Goal: Check status: Check status

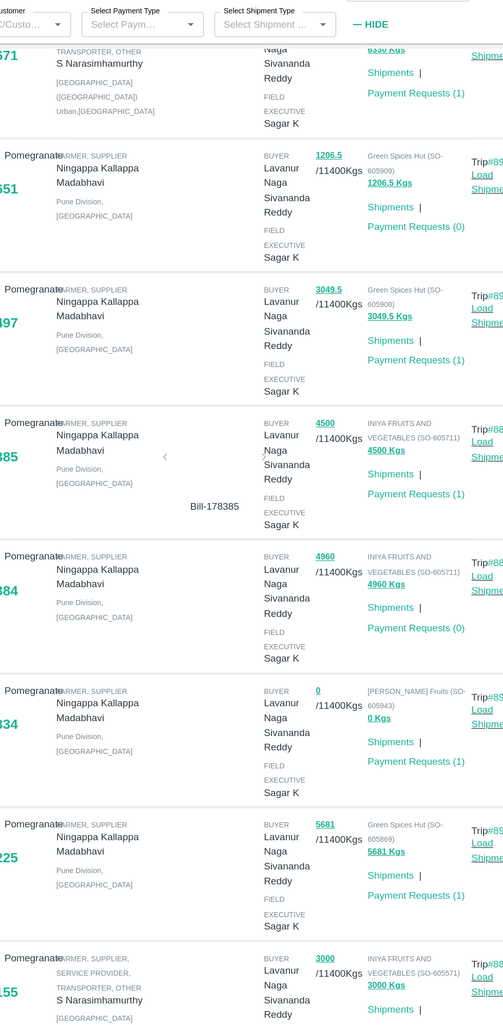
scroll to position [159, 0]
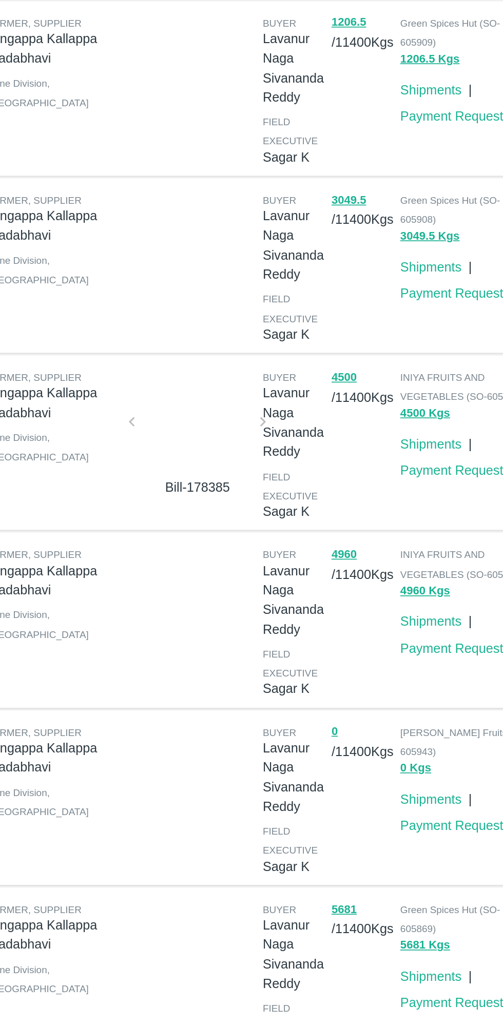
click at [216, 513] on div at bounding box center [215, 488] width 69 height 54
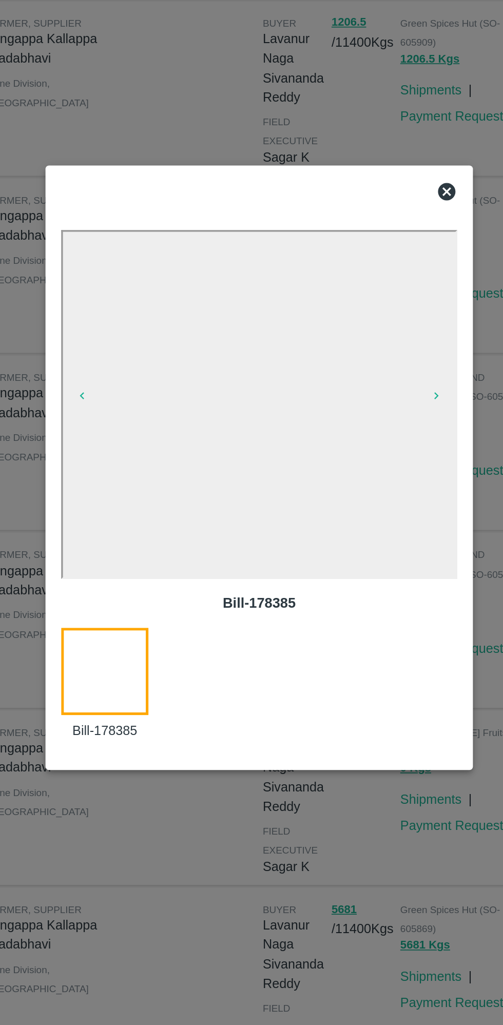
click at [363, 350] on icon at bounding box center [362, 350] width 10 height 10
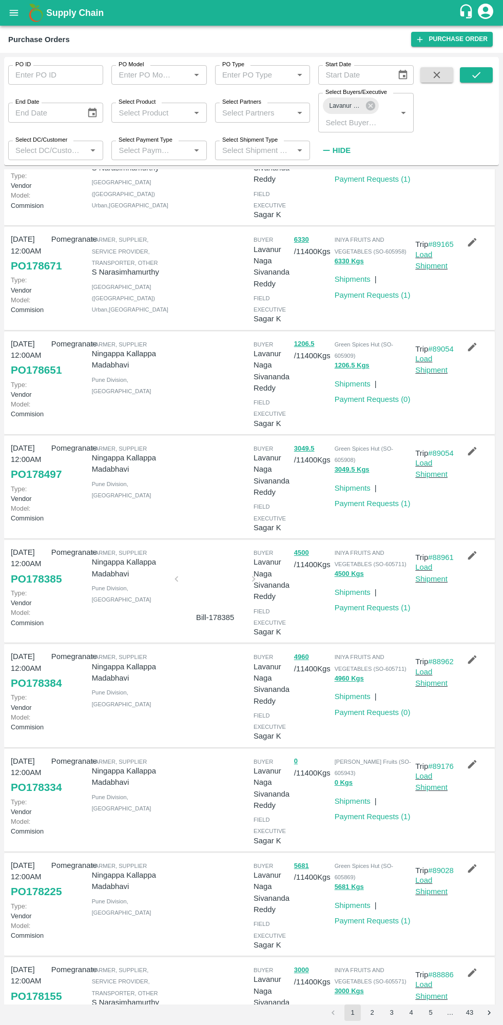
scroll to position [0, 0]
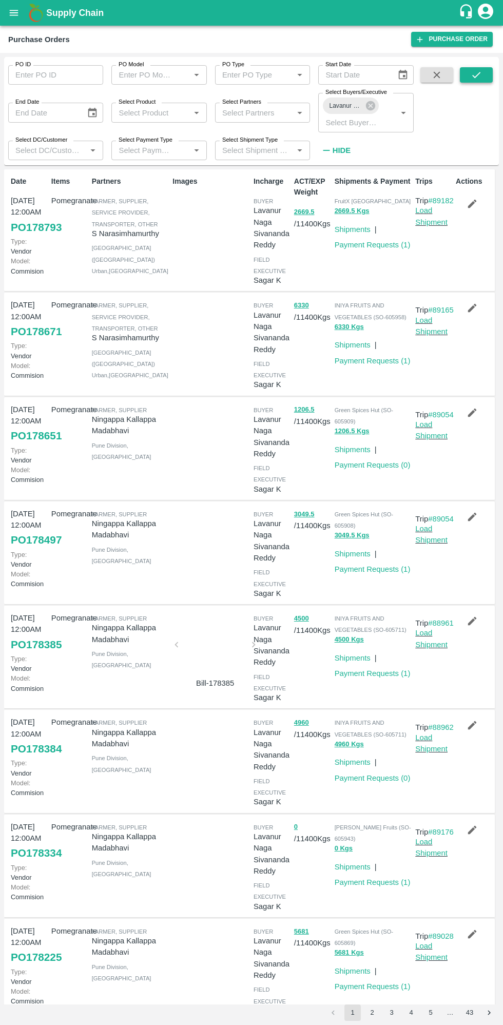
click at [487, 78] on button "submit" at bounding box center [476, 74] width 33 height 15
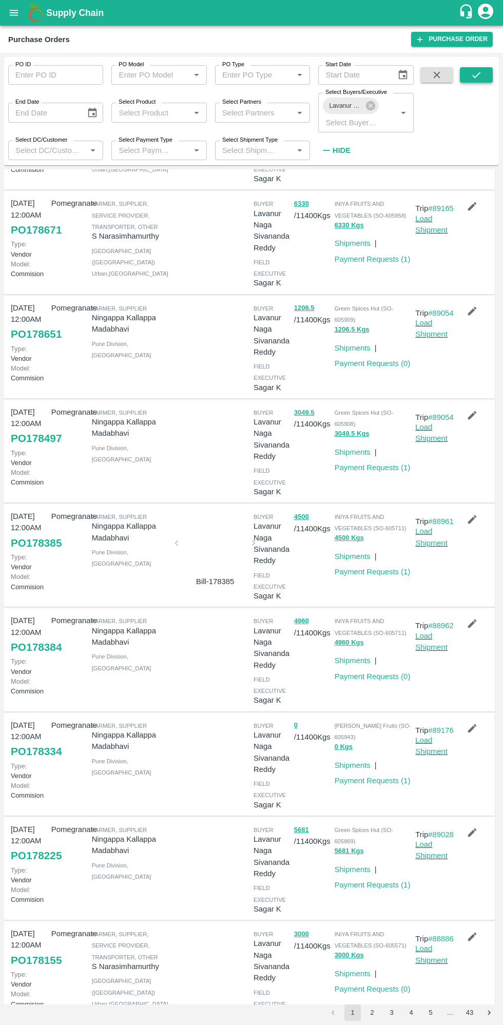
scroll to position [296, 0]
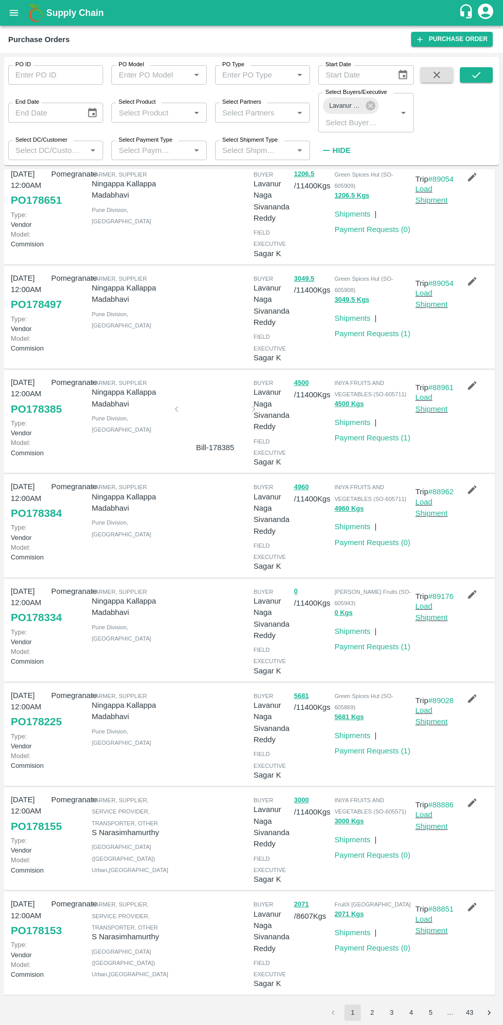
click at [371, 1012] on button "2" at bounding box center [372, 1012] width 16 height 16
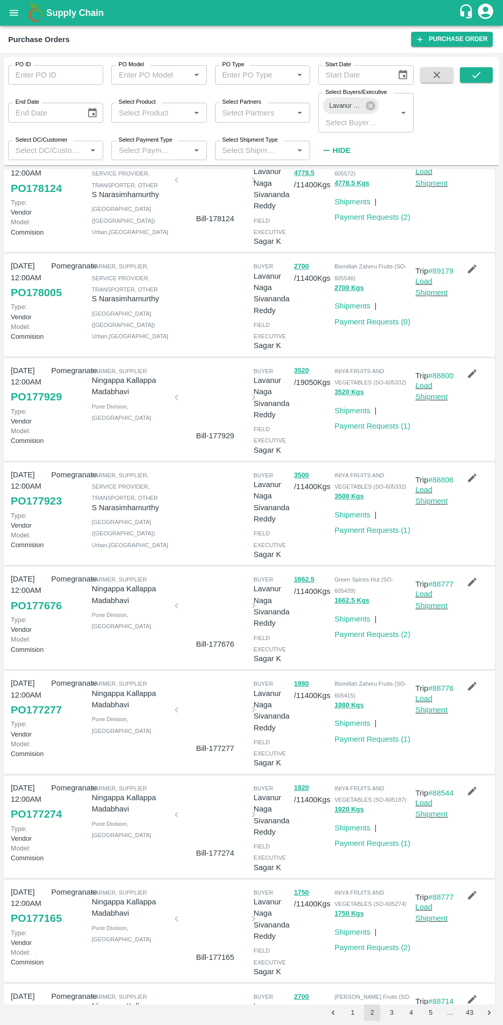
scroll to position [0, 0]
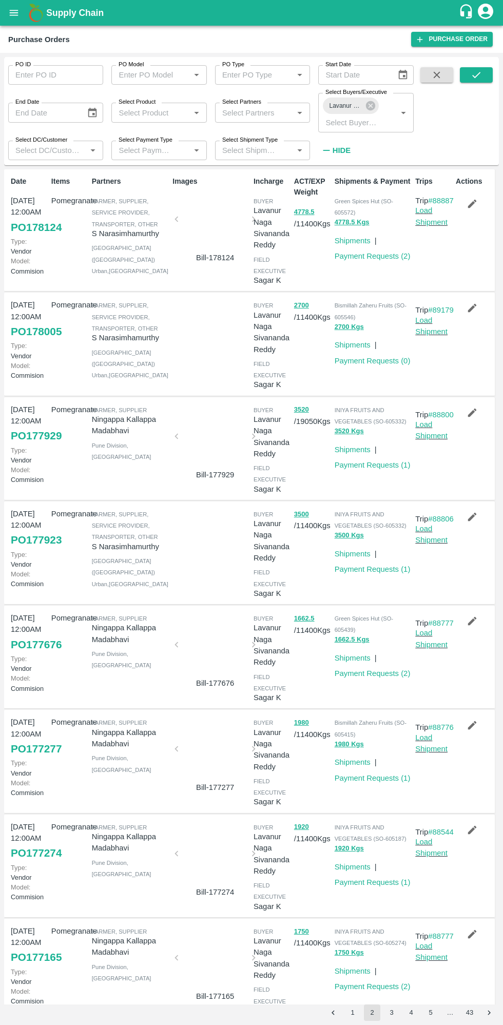
click at [214, 223] on div at bounding box center [215, 222] width 69 height 54
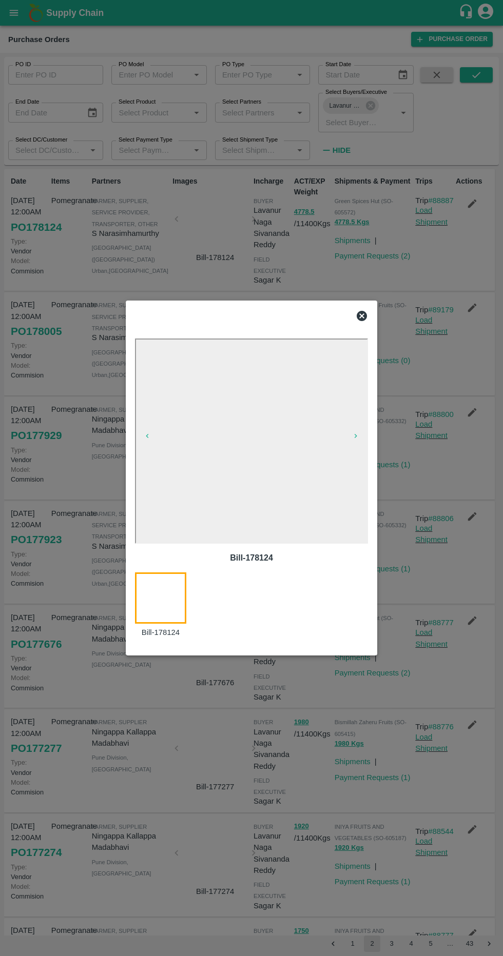
click at [363, 321] on icon at bounding box center [362, 316] width 10 height 10
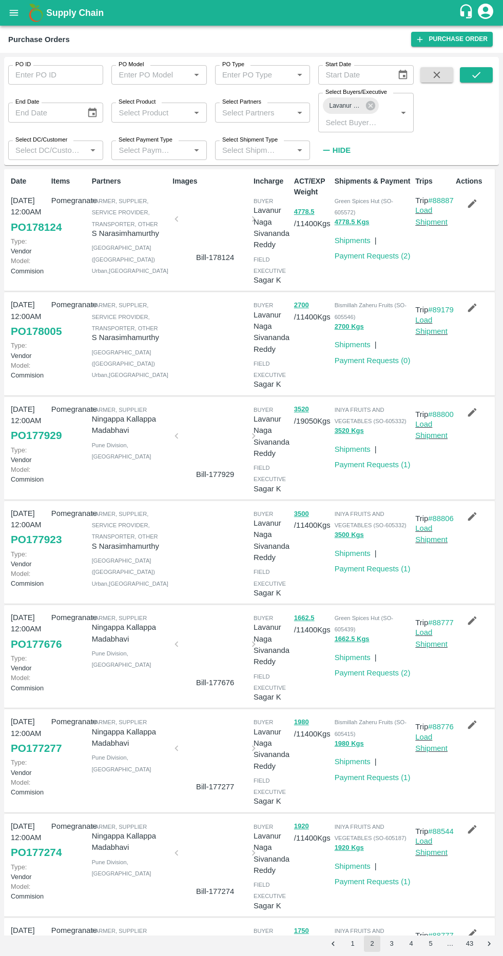
click at [19, 13] on button "open drawer" at bounding box center [14, 13] width 24 height 24
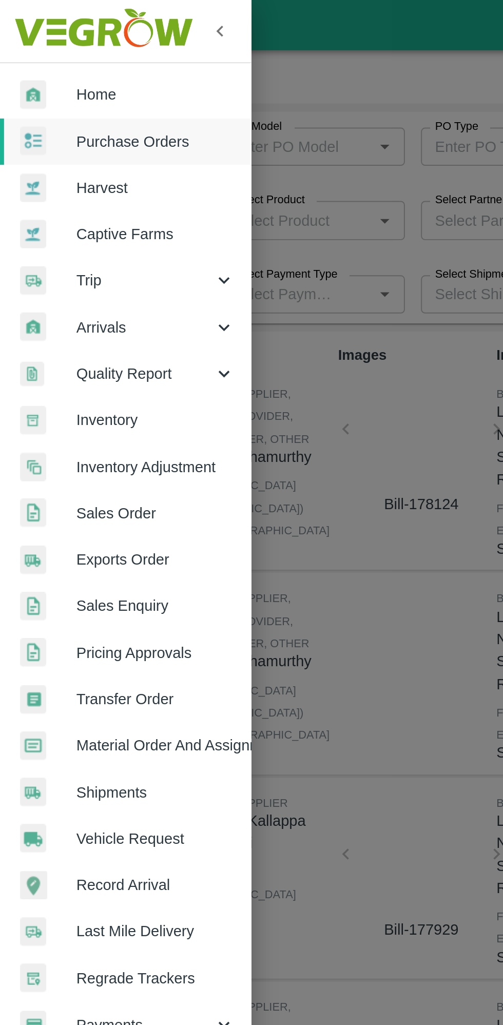
click at [60, 188] on span "Quality Report" at bounding box center [74, 190] width 70 height 11
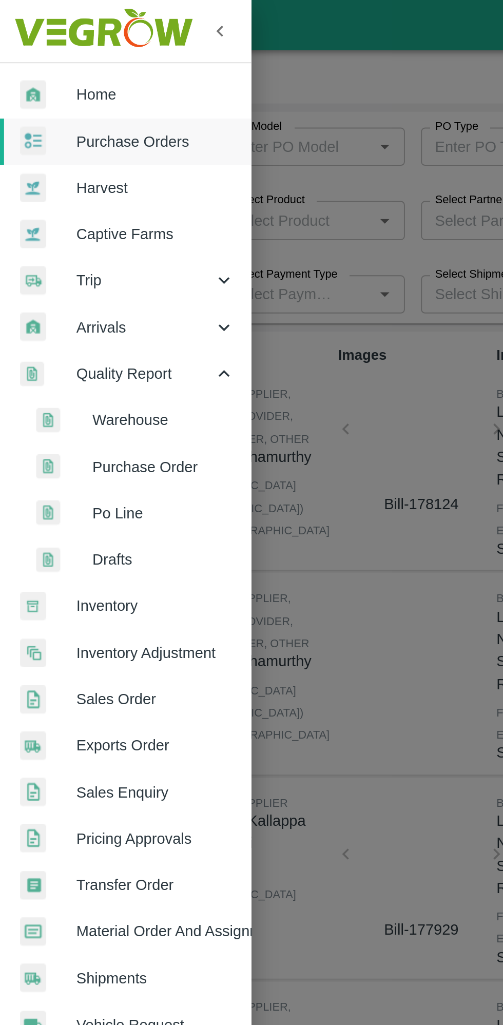
click at [41, 192] on span "Quality Report" at bounding box center [74, 190] width 70 height 11
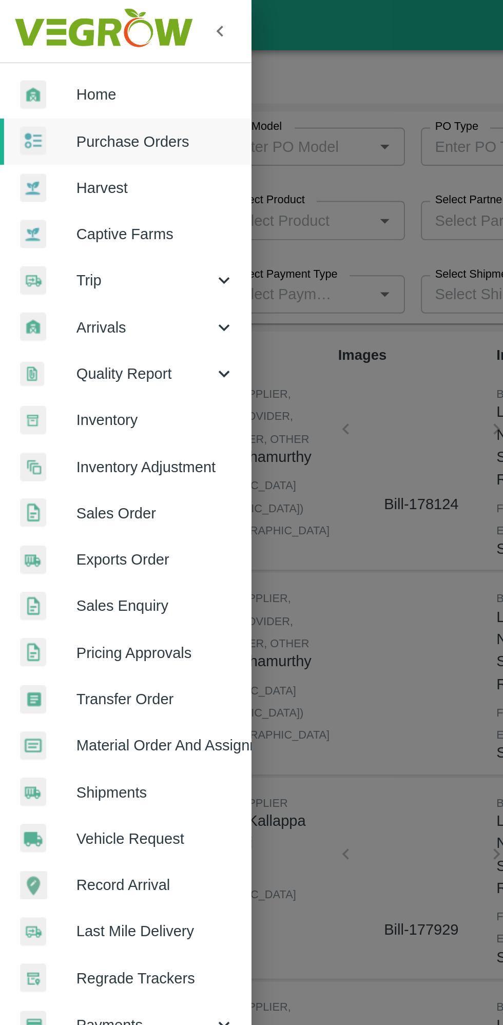
click at [49, 171] on span "Arrivals" at bounding box center [74, 167] width 70 height 11
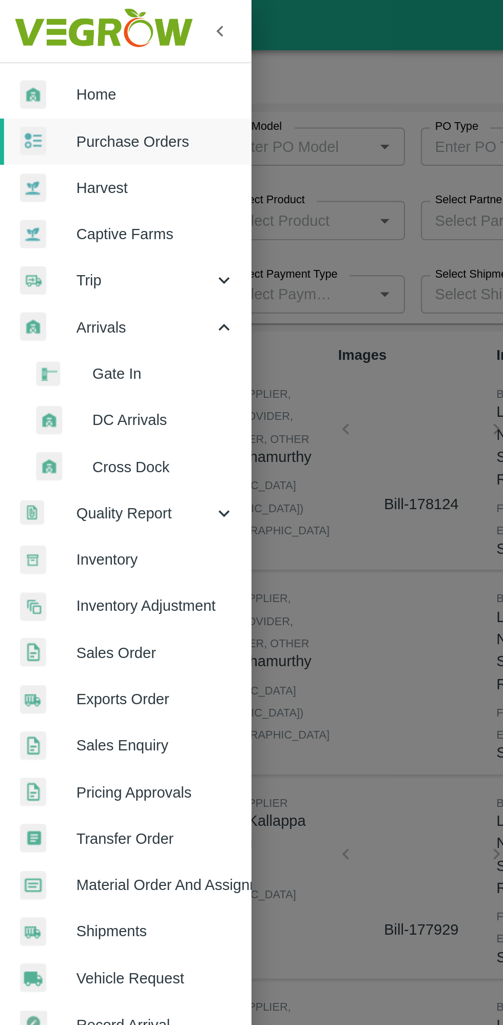
click at [48, 173] on div "Arrivals" at bounding box center [64, 167] width 128 height 24
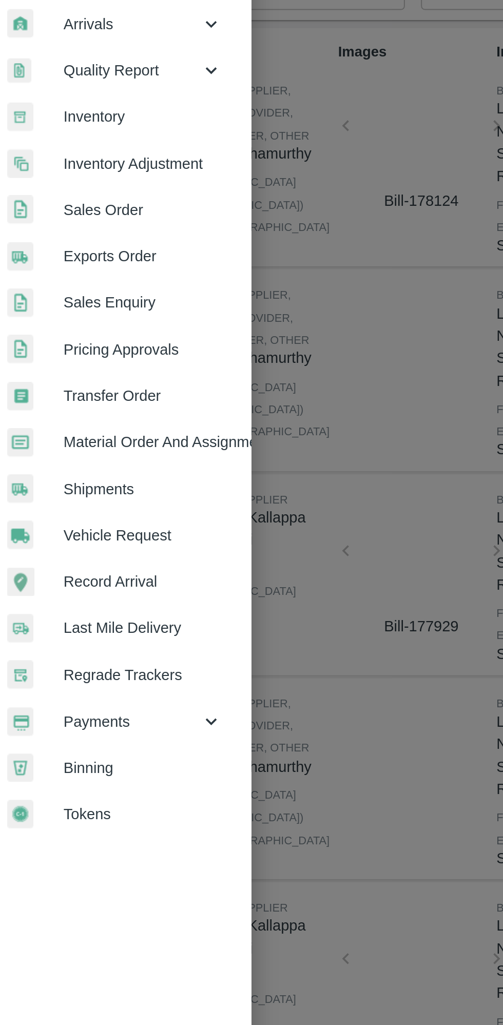
scroll to position [0, 17]
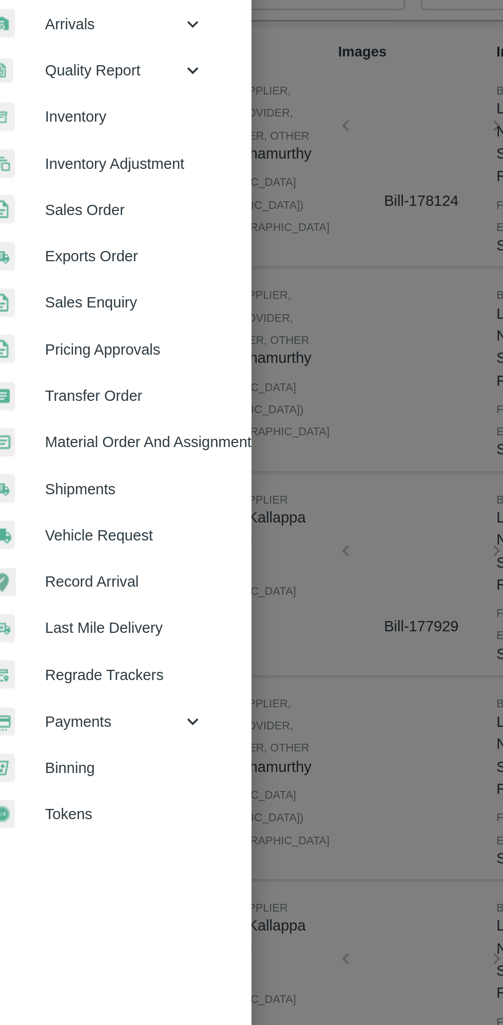
click at [93, 523] on icon at bounding box center [98, 523] width 11 height 11
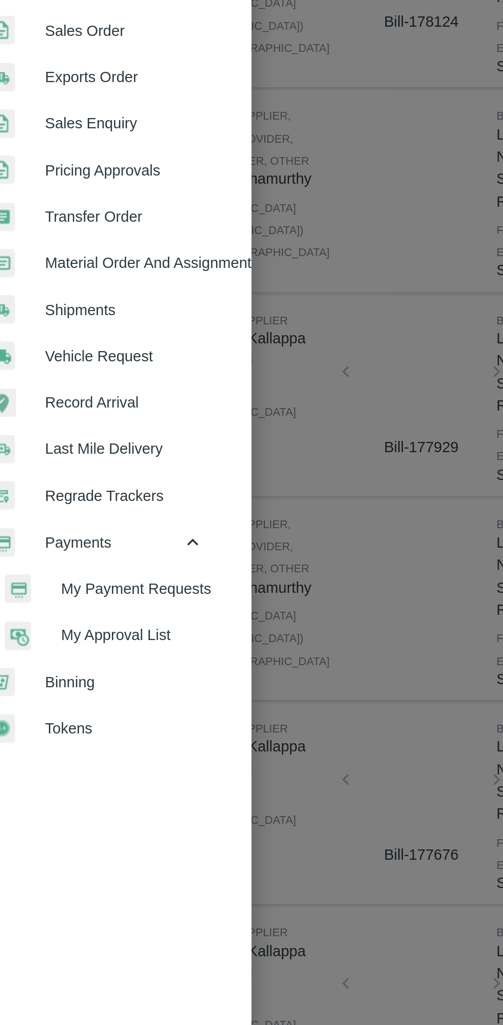
click at [42, 546] on span "My Payment Requests" at bounding box center [67, 546] width 73 height 11
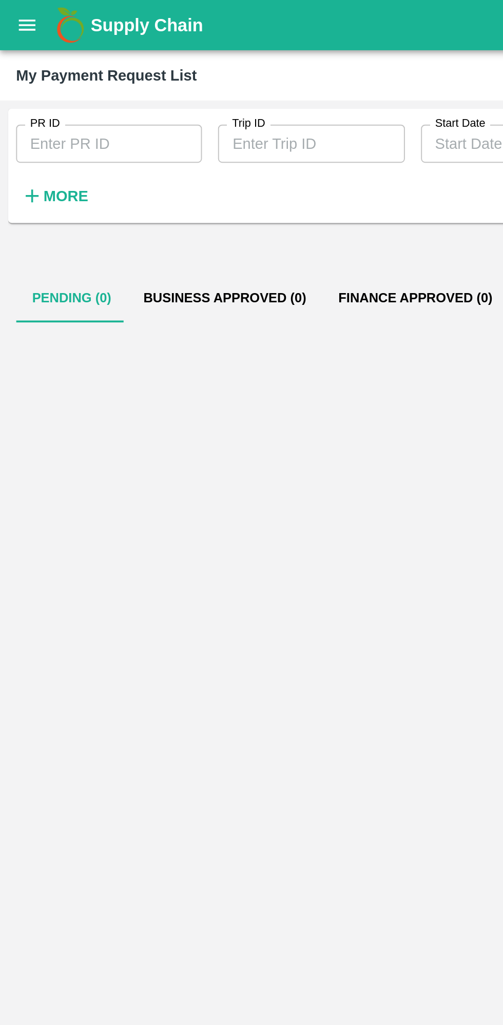
click at [21, 92] on button "More" at bounding box center [28, 99] width 40 height 17
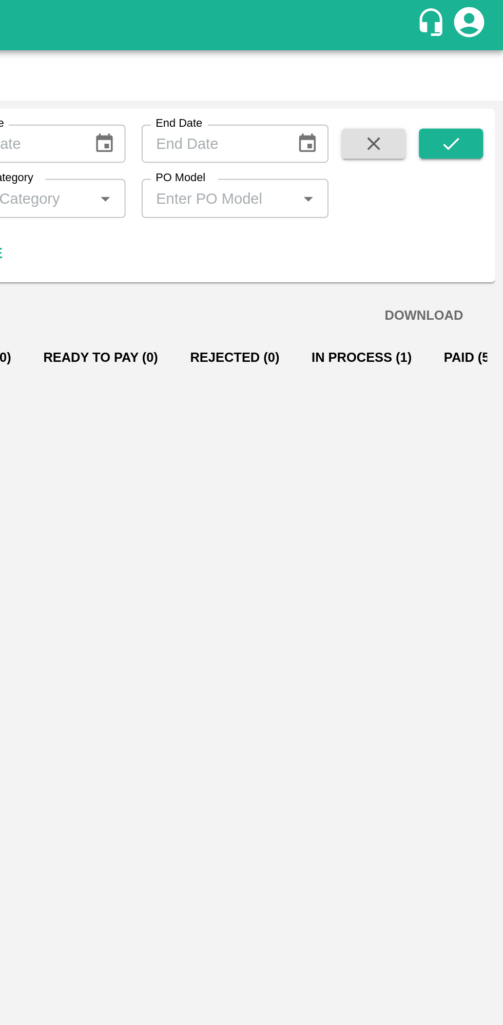
click at [417, 182] on button "In Process (1)" at bounding box center [431, 182] width 68 height 25
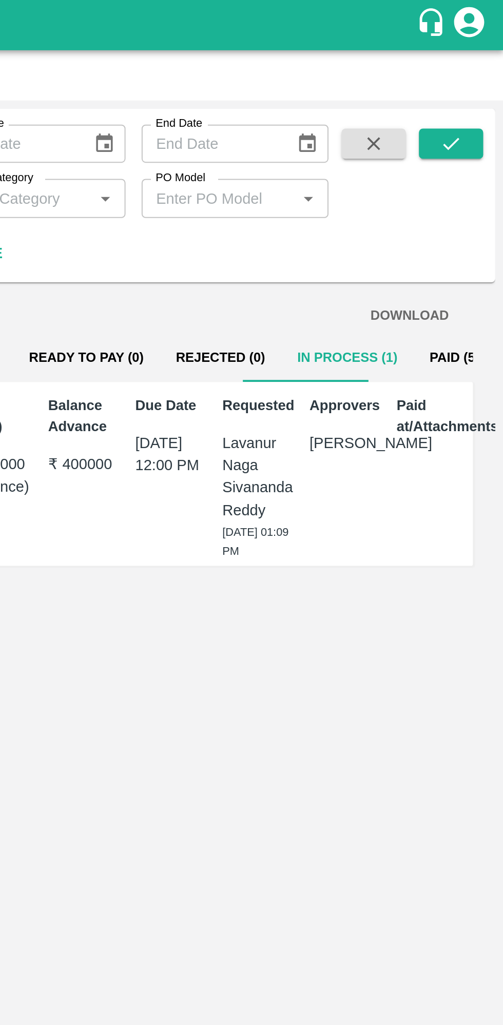
click at [462, 178] on button "Paid (553)" at bounding box center [481, 182] width 49 height 25
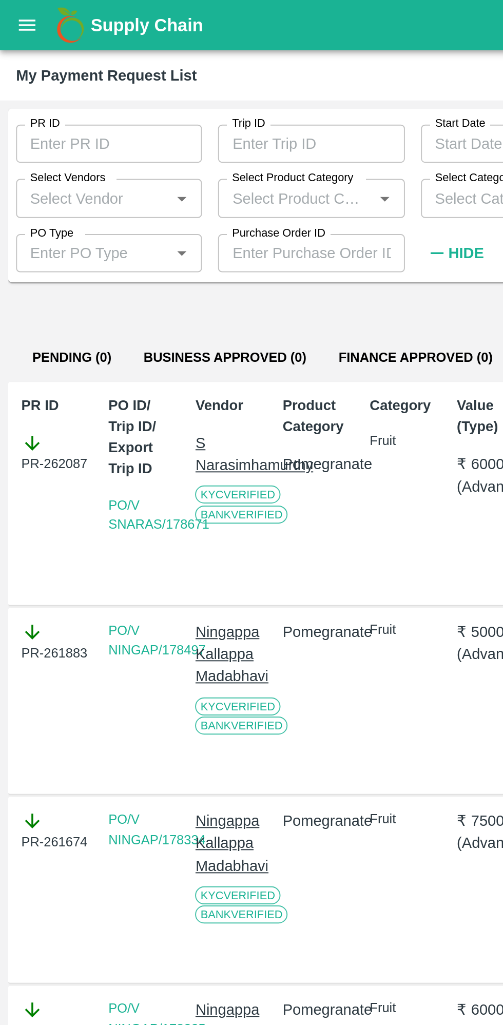
click at [16, 18] on icon "open drawer" at bounding box center [13, 12] width 11 height 11
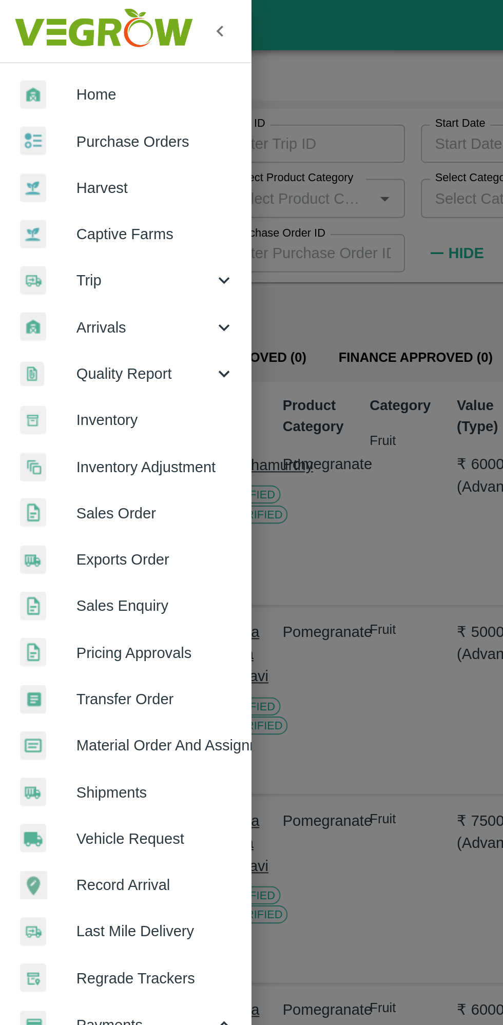
click at [44, 53] on span "Home" at bounding box center [79, 48] width 81 height 11
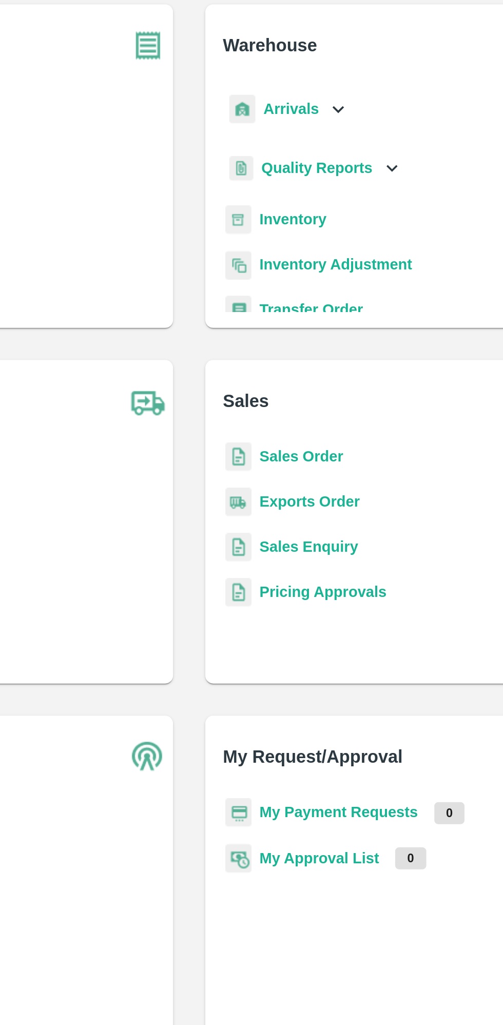
click at [316, 296] on b "Sales Order" at bounding box center [308, 294] width 43 height 8
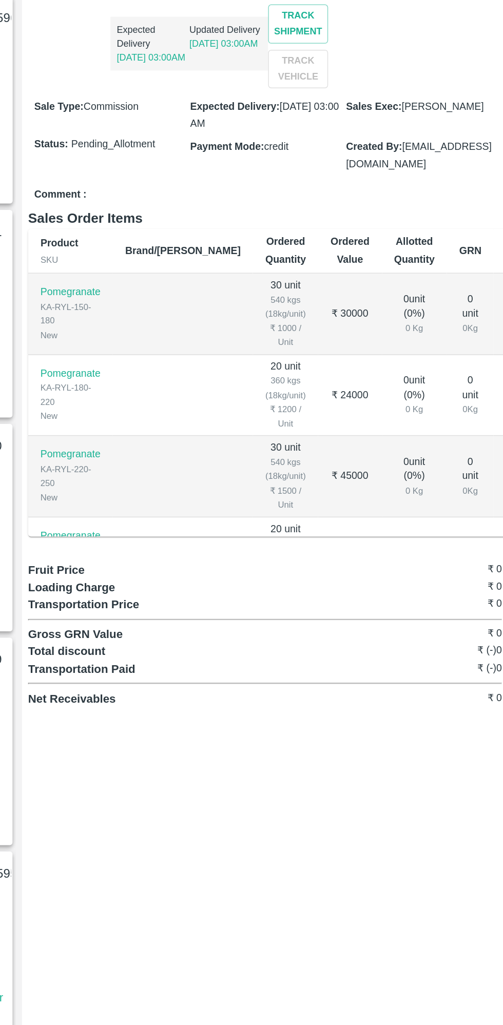
click at [449, 512] on td "0 unit 0 Kg" at bounding box center [464, 505] width 31 height 54
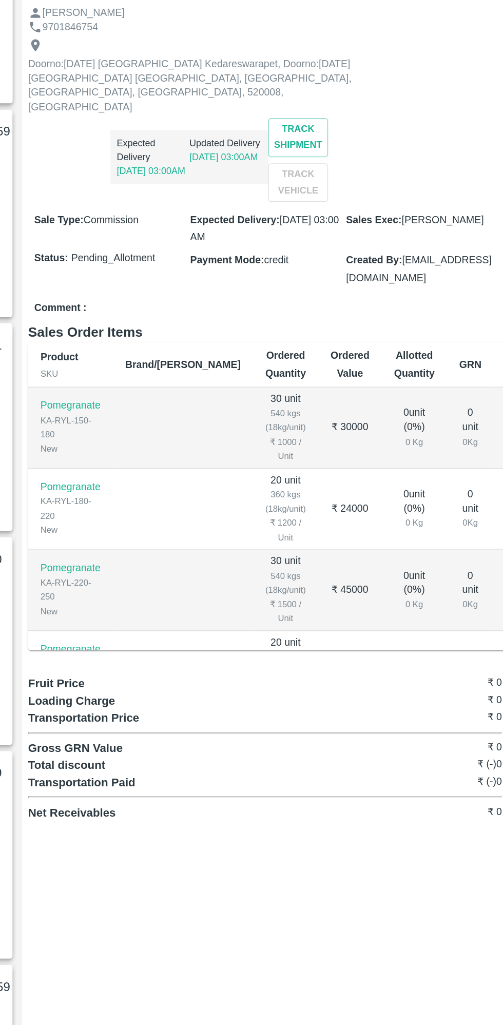
click at [406, 504] on td "0 unit ( 0 %) 0 Kg" at bounding box center [428, 505] width 44 height 54
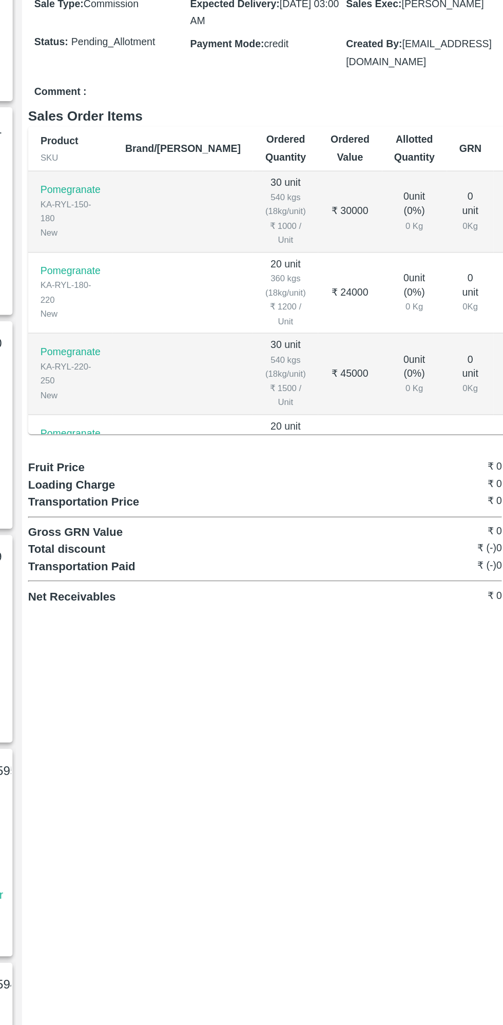
click at [449, 505] on td "0 unit 0 Kg" at bounding box center [464, 505] width 31 height 54
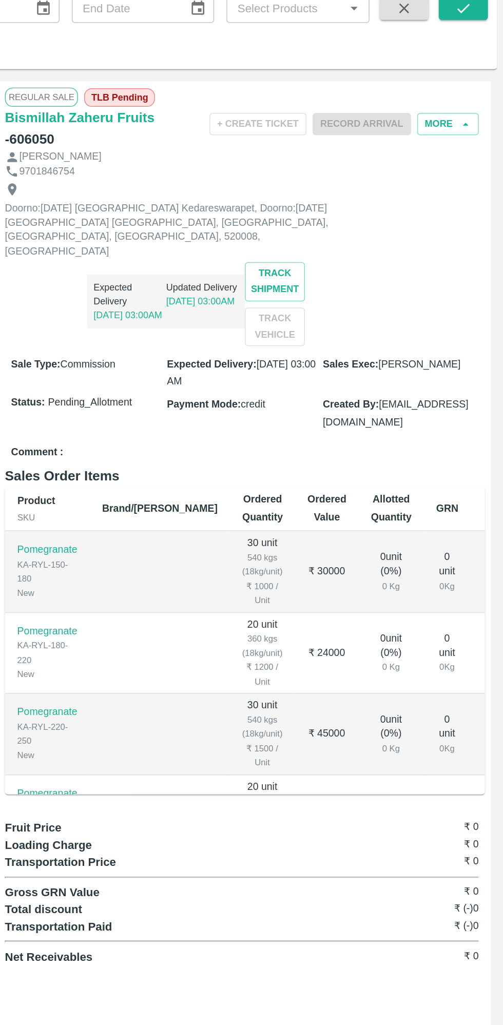
click at [458, 491] on div "0 unit 0 Kg" at bounding box center [465, 505] width 15 height 29
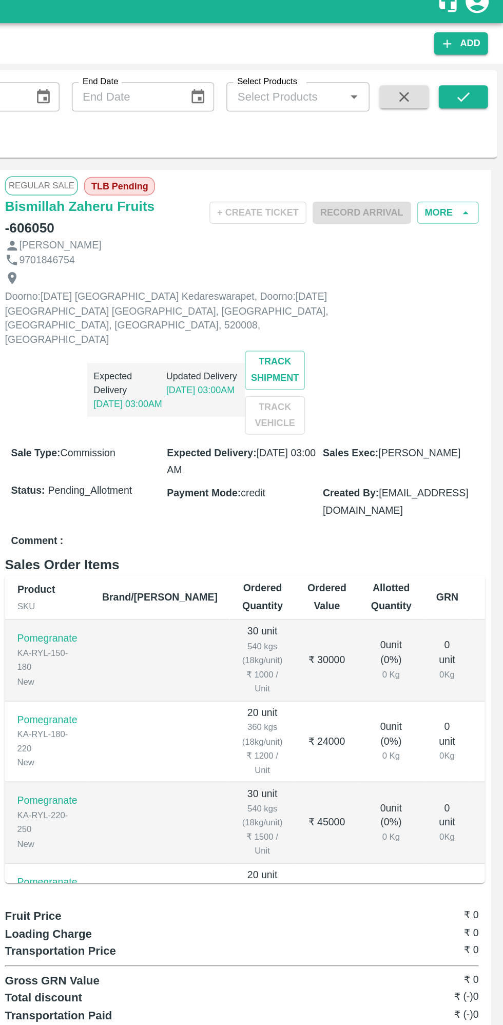
click at [449, 441] on td "0 unit 0 Kg" at bounding box center [464, 451] width 31 height 54
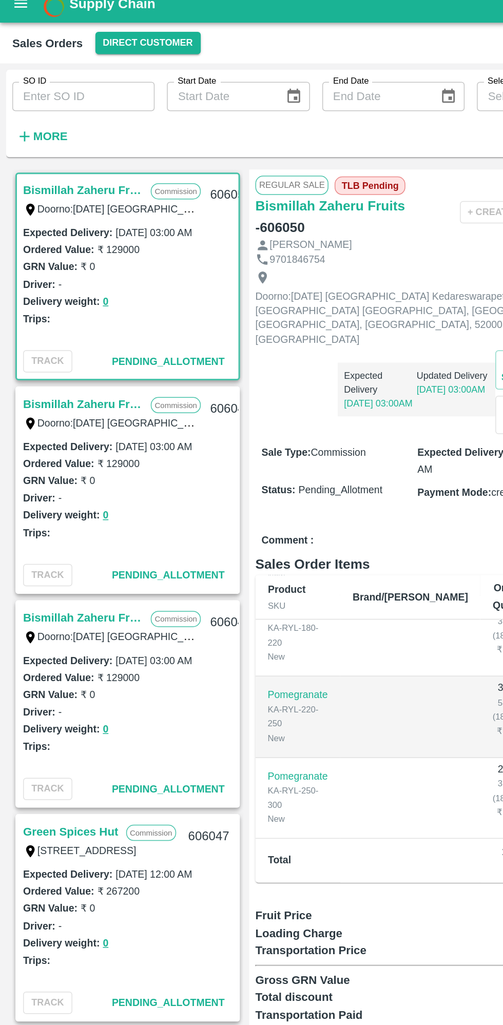
click at [50, 359] on div "Delivery weight: 0" at bounding box center [85, 354] width 140 height 12
click at [51, 323] on label "Ordered Value:" at bounding box center [38, 320] width 47 height 8
click at [107, 357] on div "Delivery weight: 0" at bounding box center [85, 354] width 140 height 12
click at [22, 284] on link "Bismillah Zaheru Fruits" at bounding box center [55, 279] width 80 height 13
